Goal: Task Accomplishment & Management: Understand process/instructions

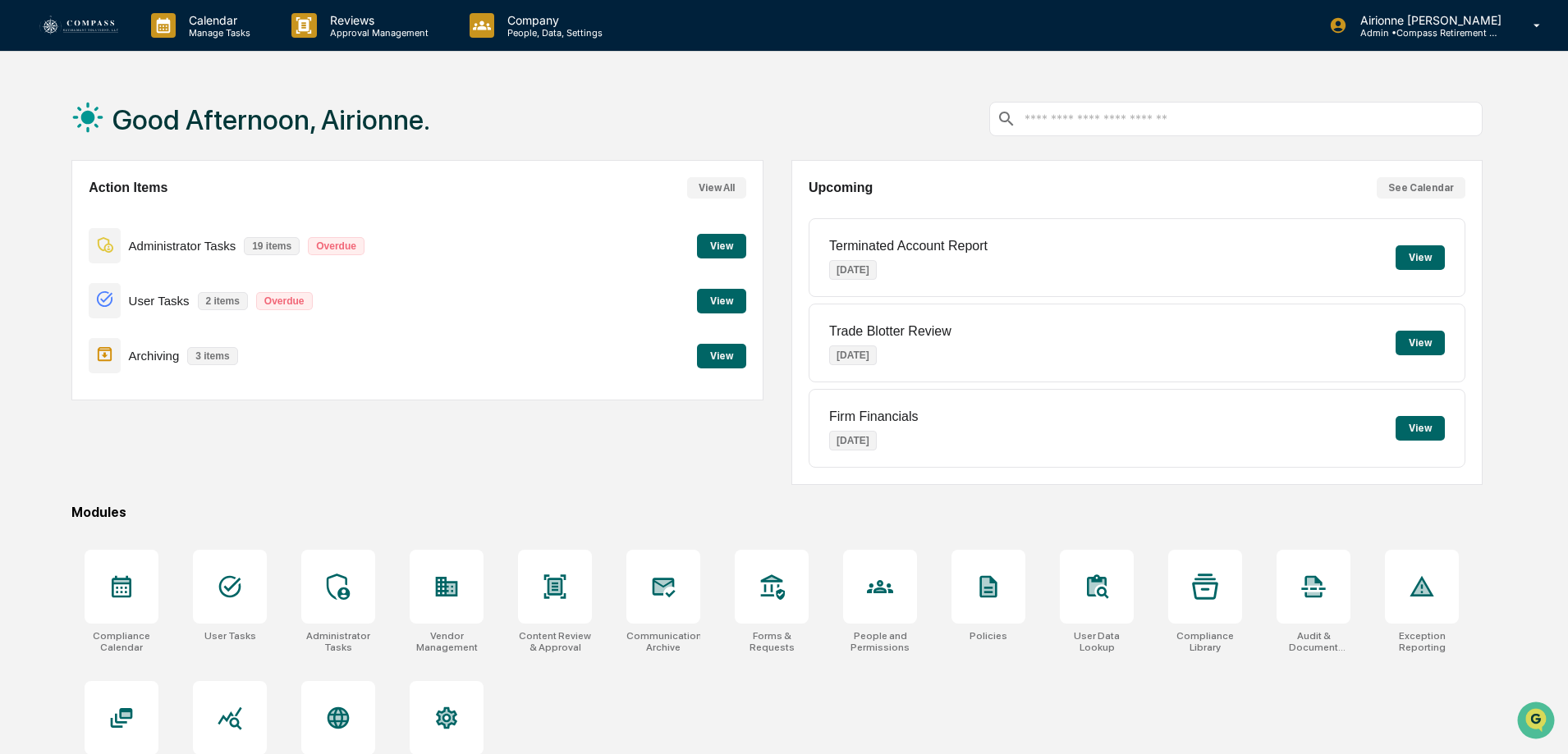
click at [734, 302] on button "View" at bounding box center [721, 302] width 49 height 25
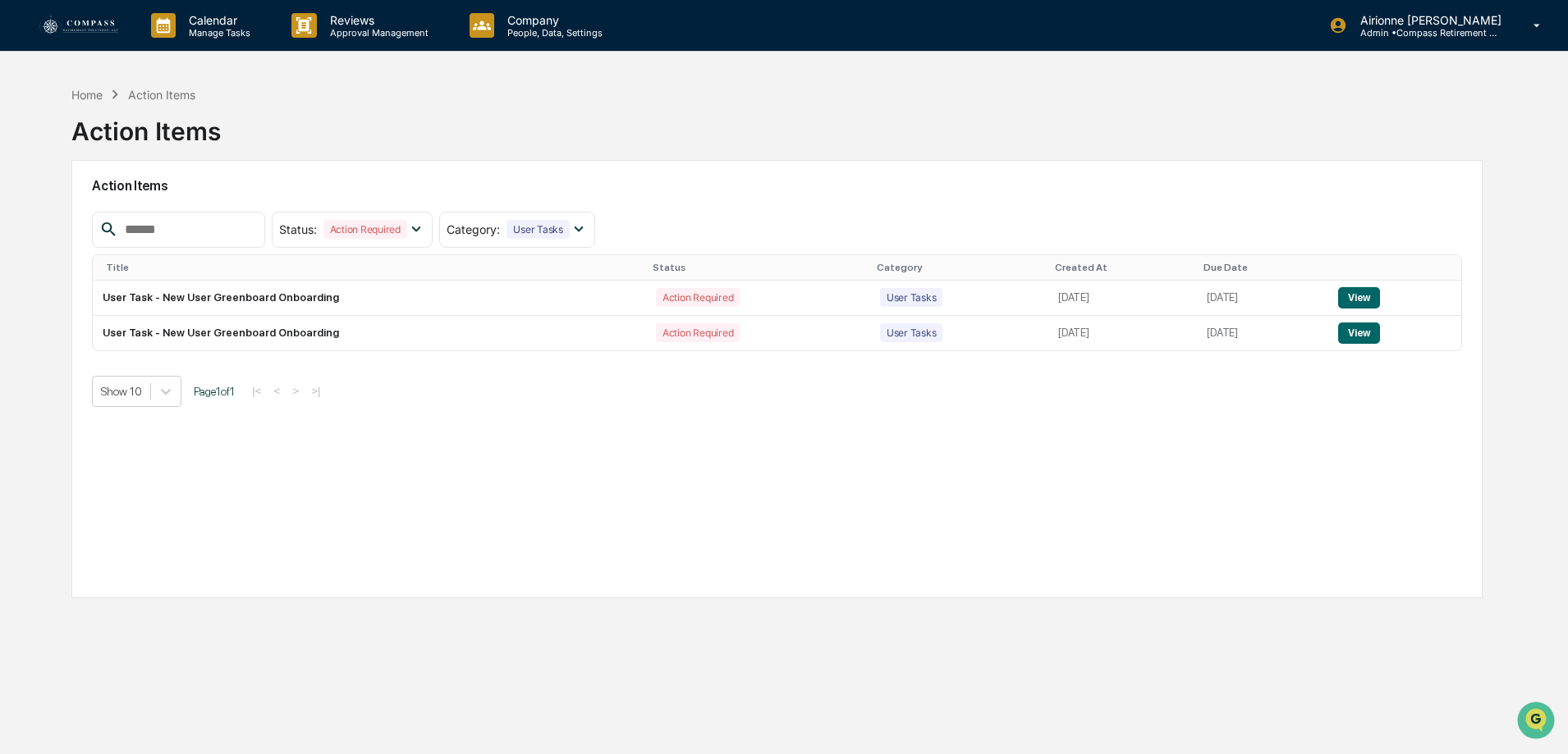
click at [104, 20] on img at bounding box center [79, 25] width 79 height 20
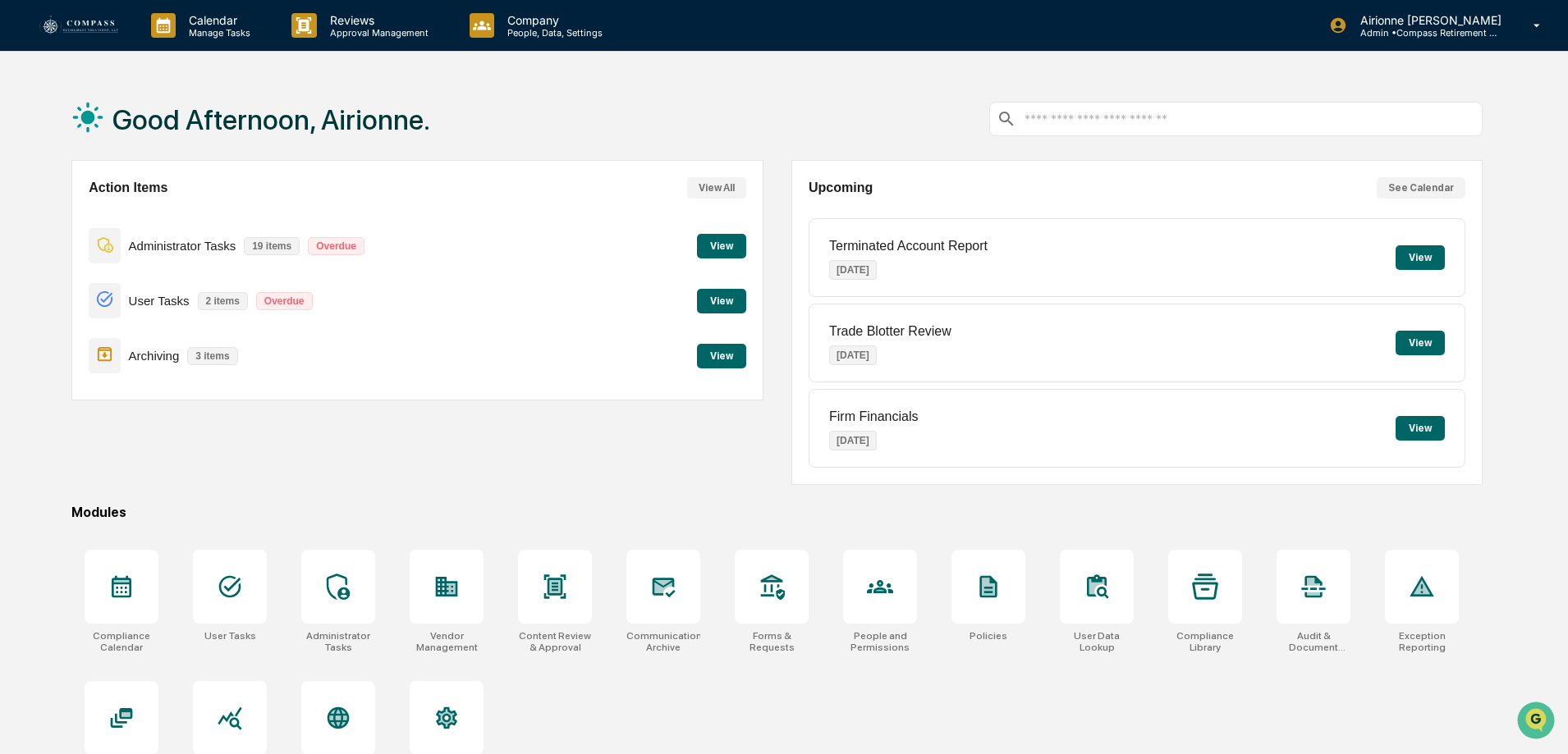
click at [717, 246] on button "View" at bounding box center [721, 246] width 49 height 25
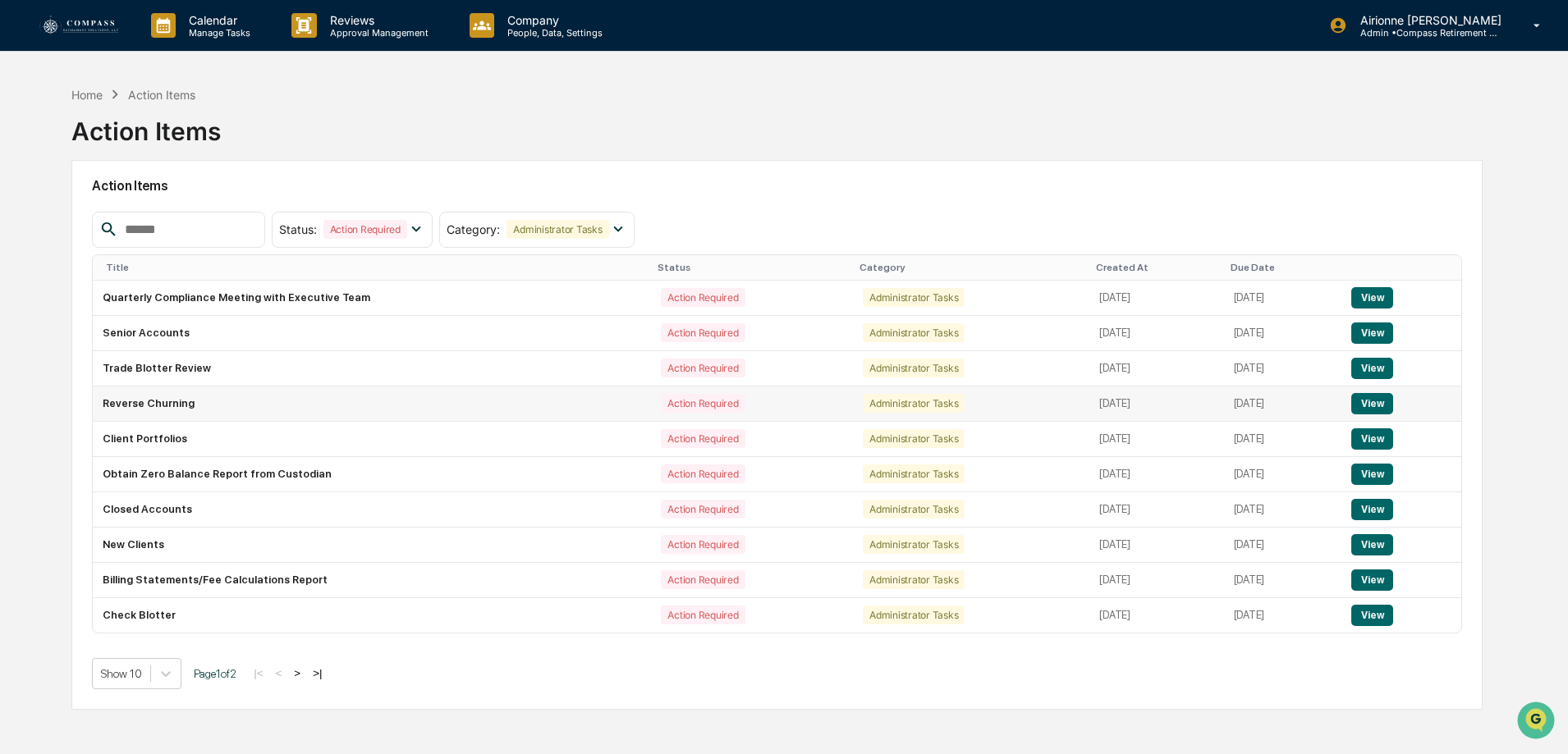
click at [1383, 406] on button "View" at bounding box center [1372, 403] width 42 height 21
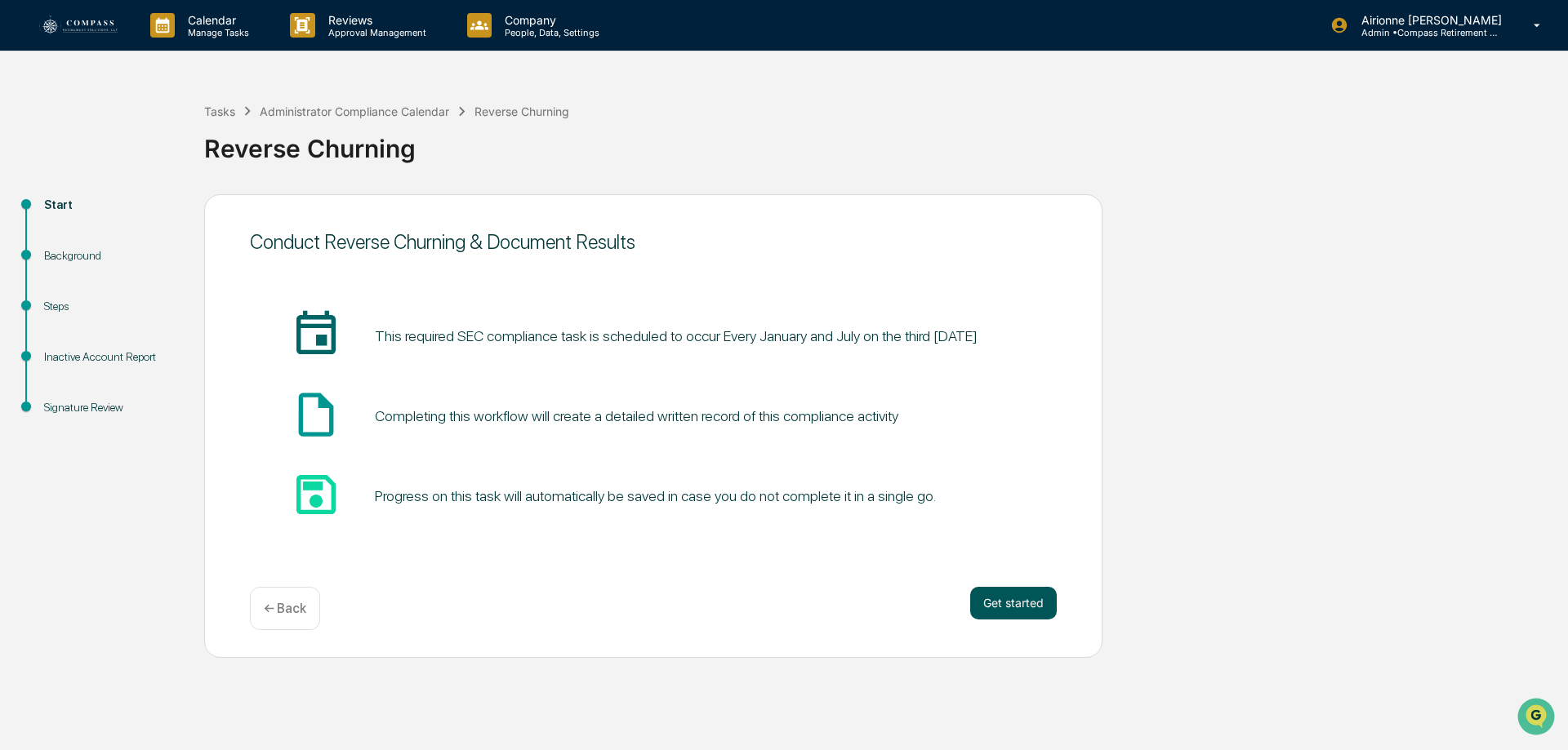
click at [1025, 605] on button "Get started" at bounding box center [1013, 603] width 87 height 32
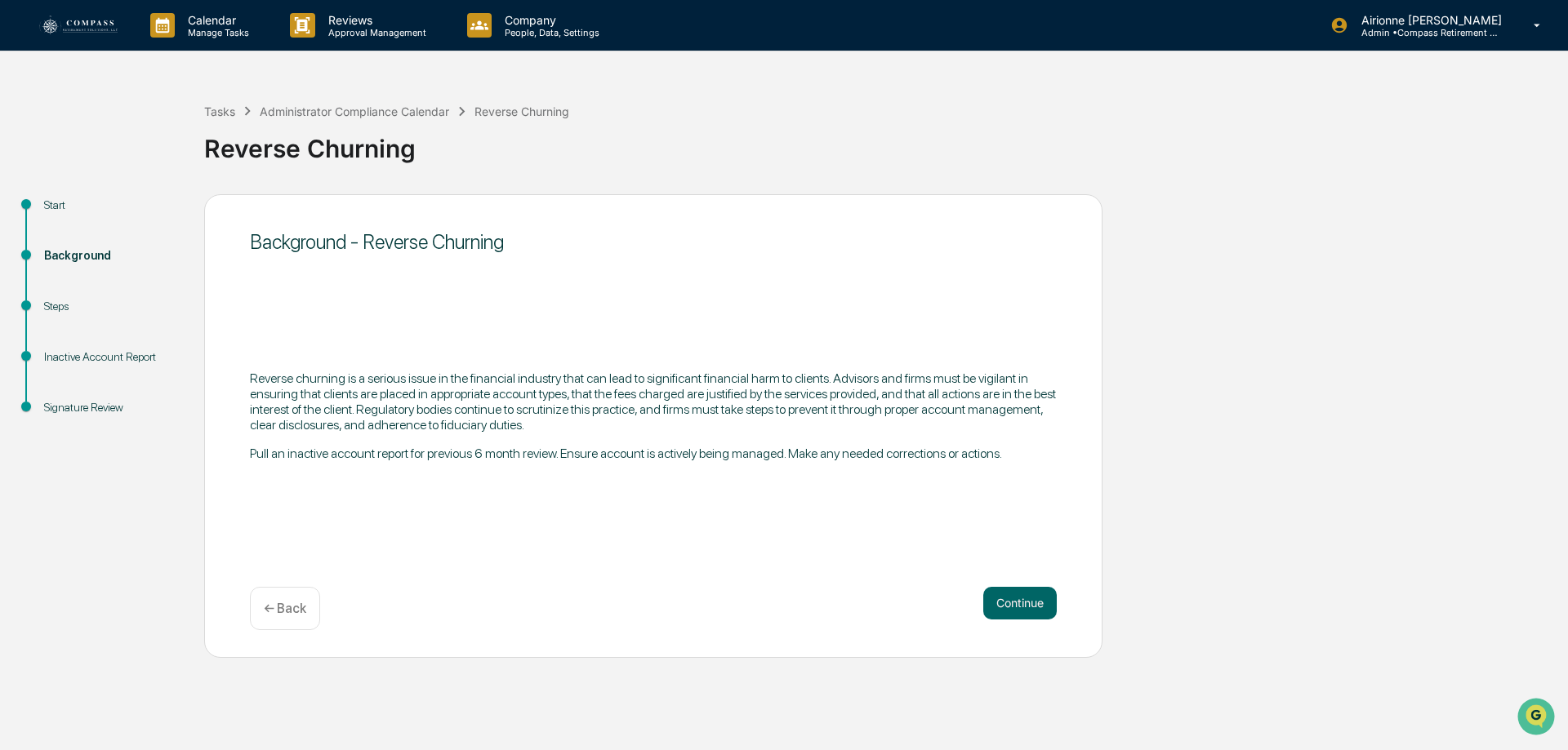
click at [305, 612] on p "← Back" at bounding box center [285, 608] width 43 height 15
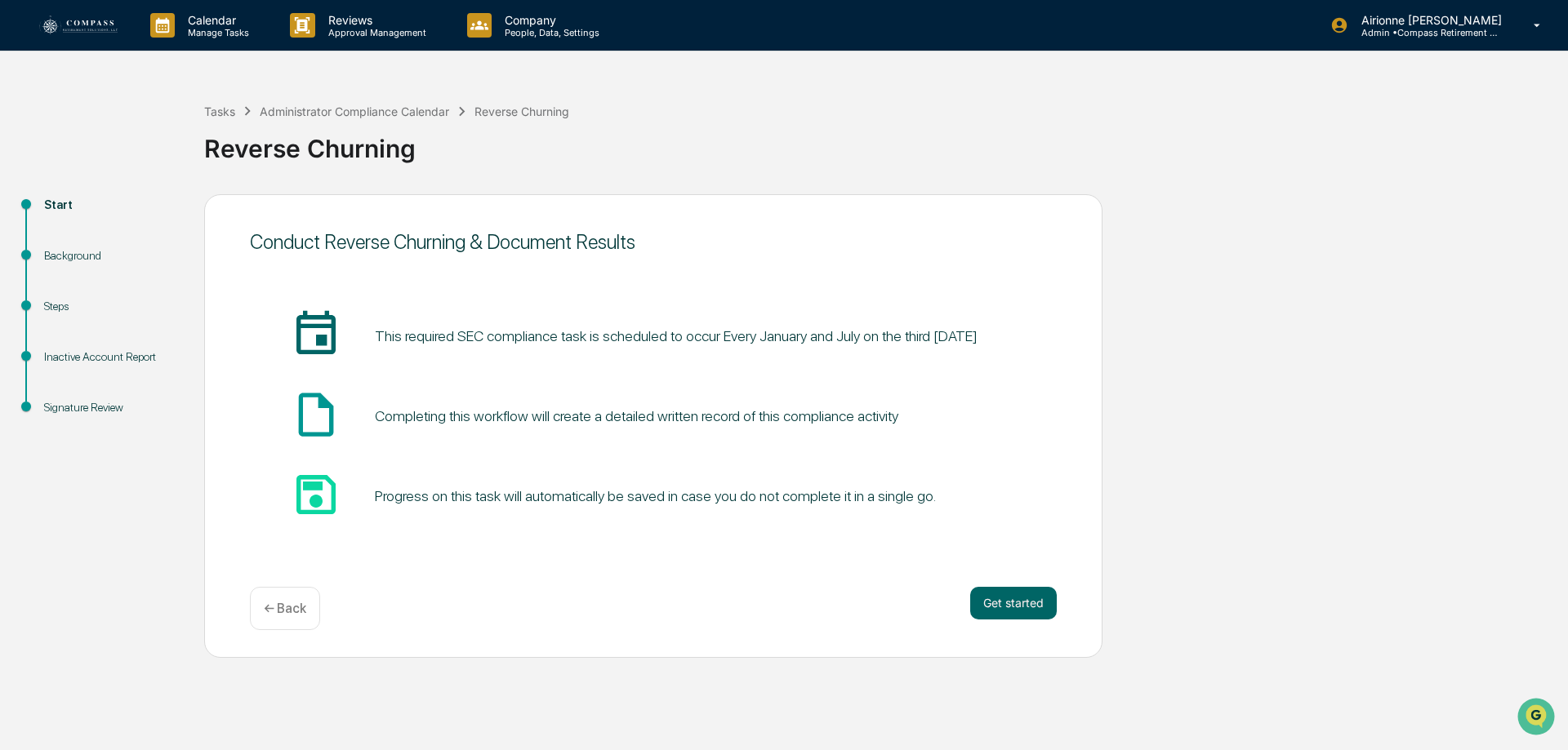
click at [294, 601] on p "← Back" at bounding box center [285, 608] width 43 height 15
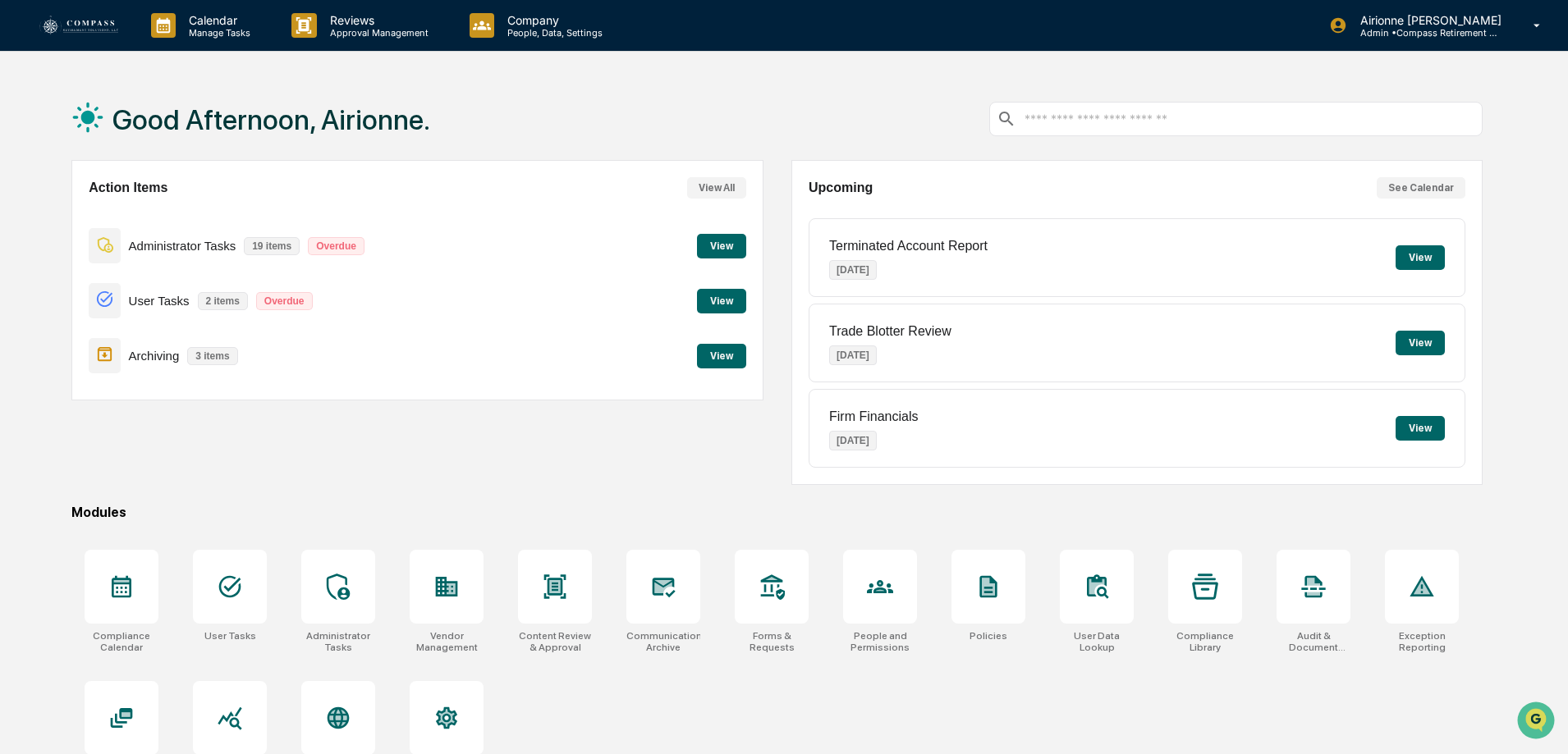
click at [733, 243] on button "View" at bounding box center [721, 246] width 49 height 25
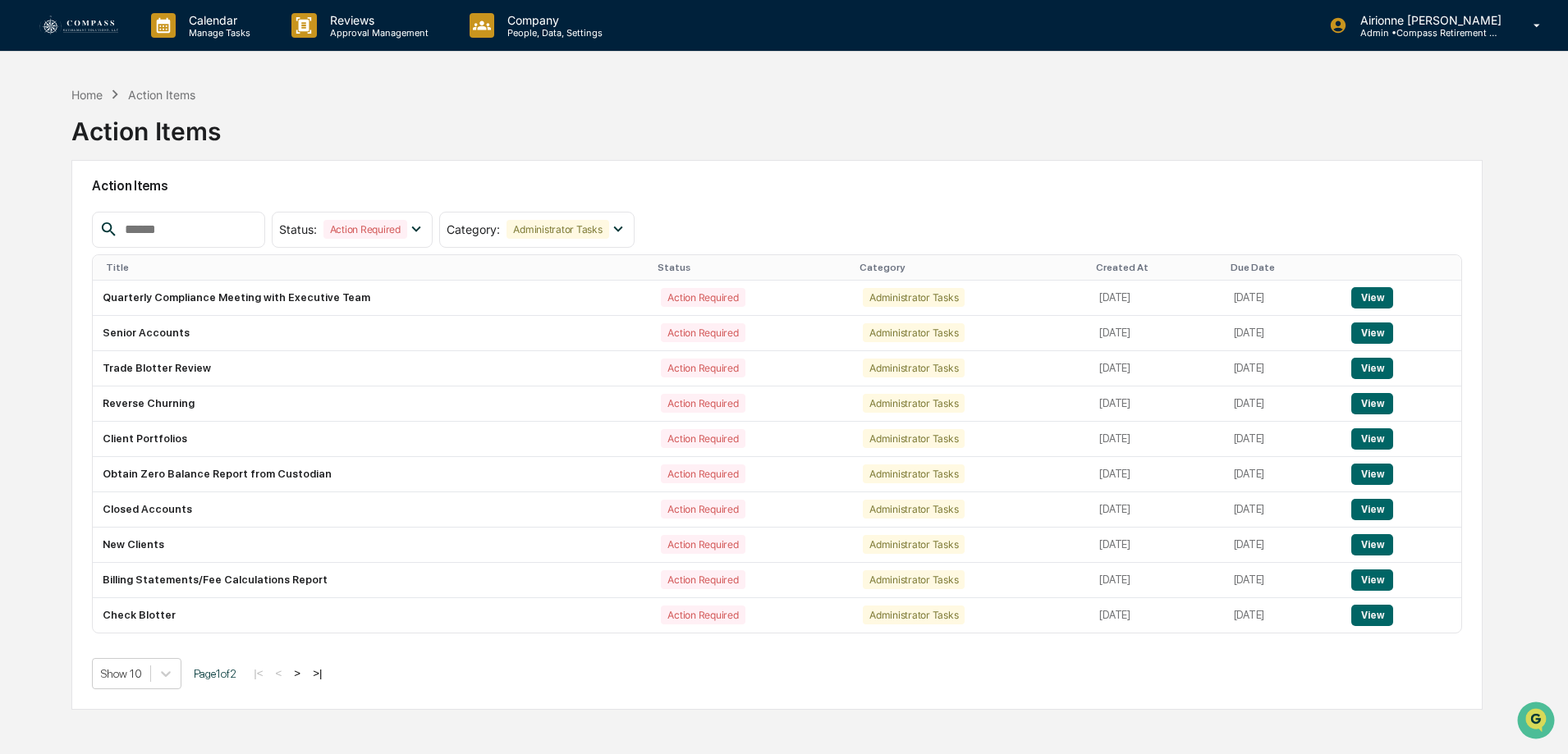
click at [303, 675] on button ">" at bounding box center [297, 674] width 16 height 14
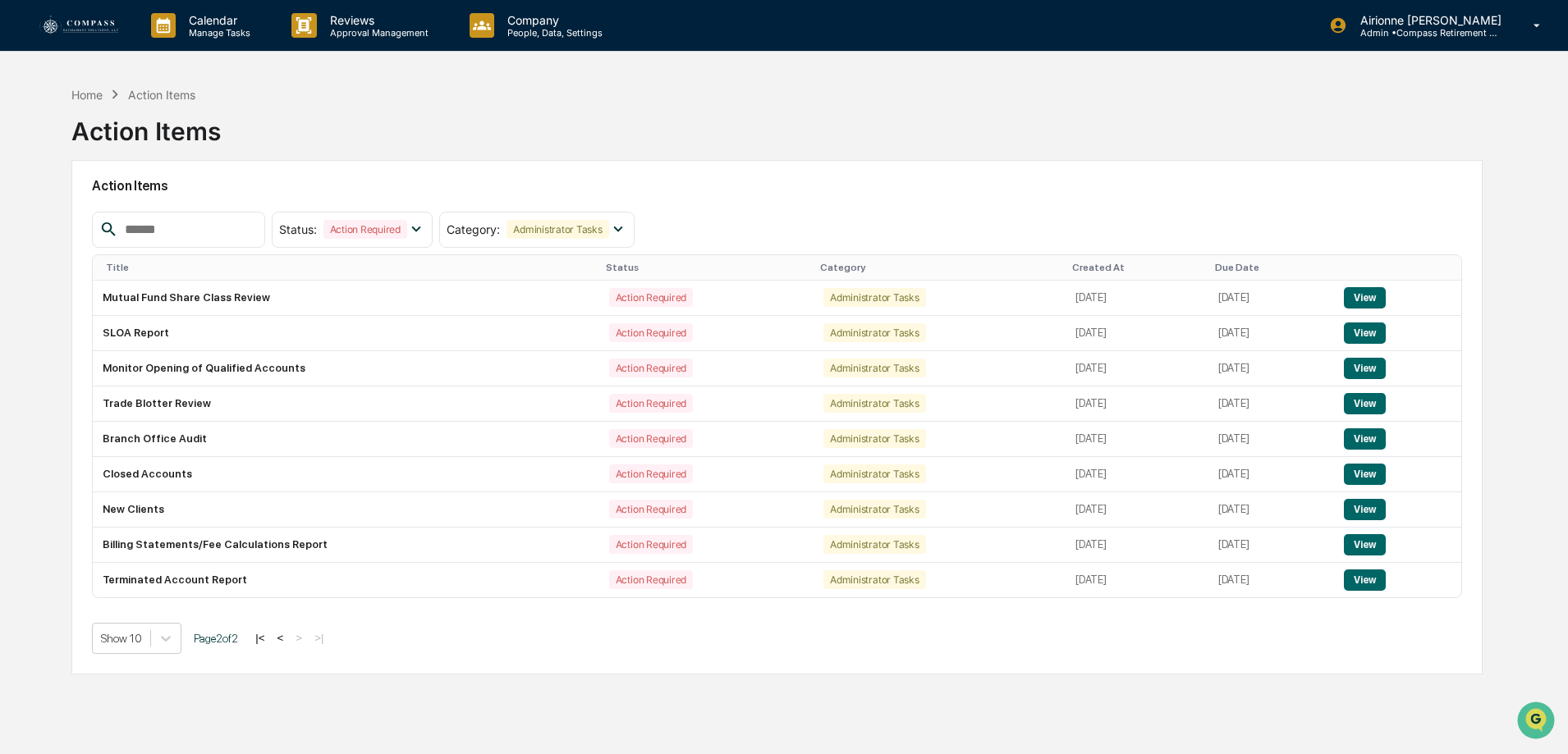
click at [289, 638] on button "<" at bounding box center [280, 638] width 16 height 14
